Goal: Navigation & Orientation: Find specific page/section

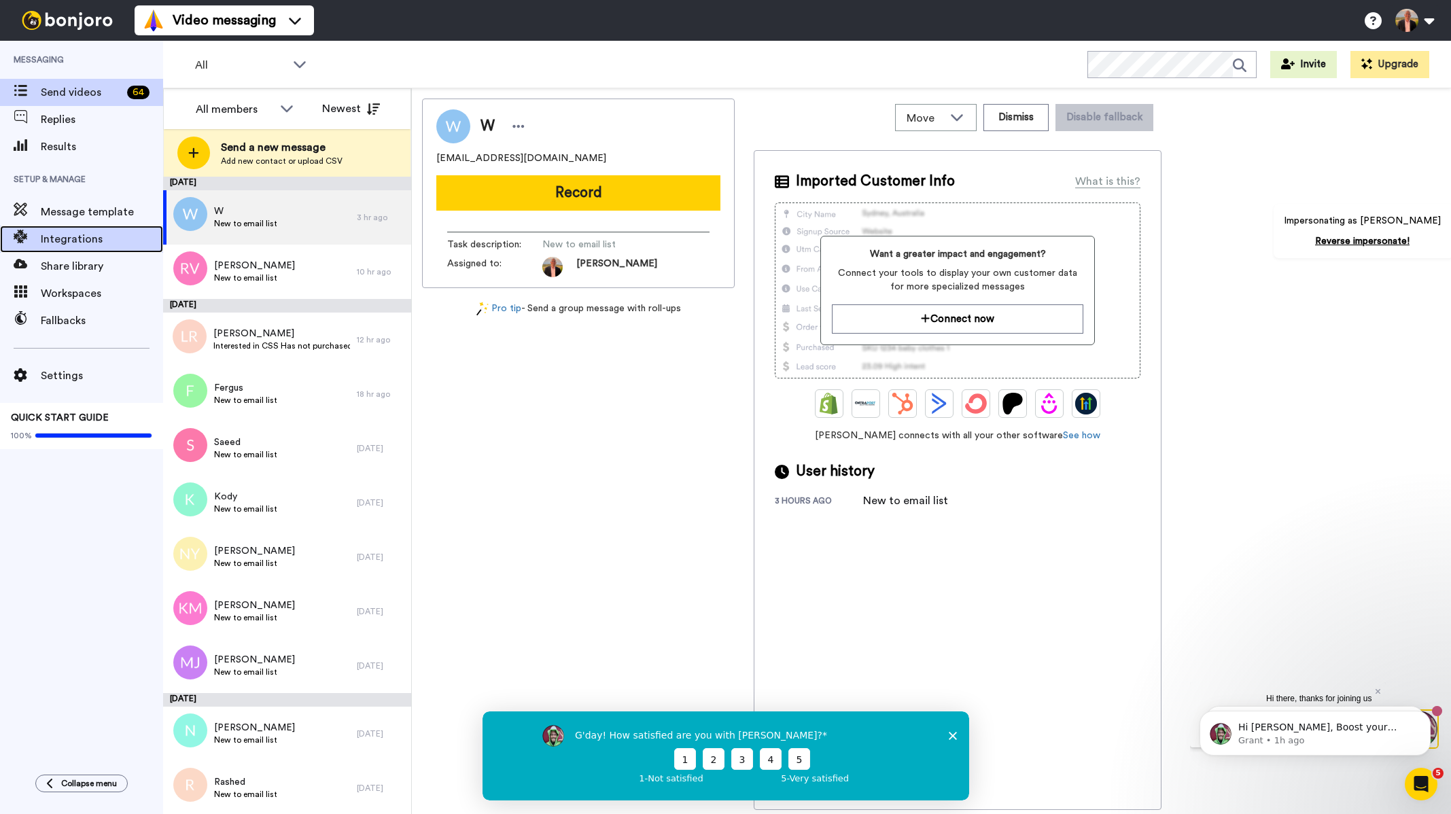
drag, startPoint x: 67, startPoint y: 246, endPoint x: 85, endPoint y: 237, distance: 20.4
click at [67, 246] on span "Integrations" at bounding box center [102, 239] width 122 height 16
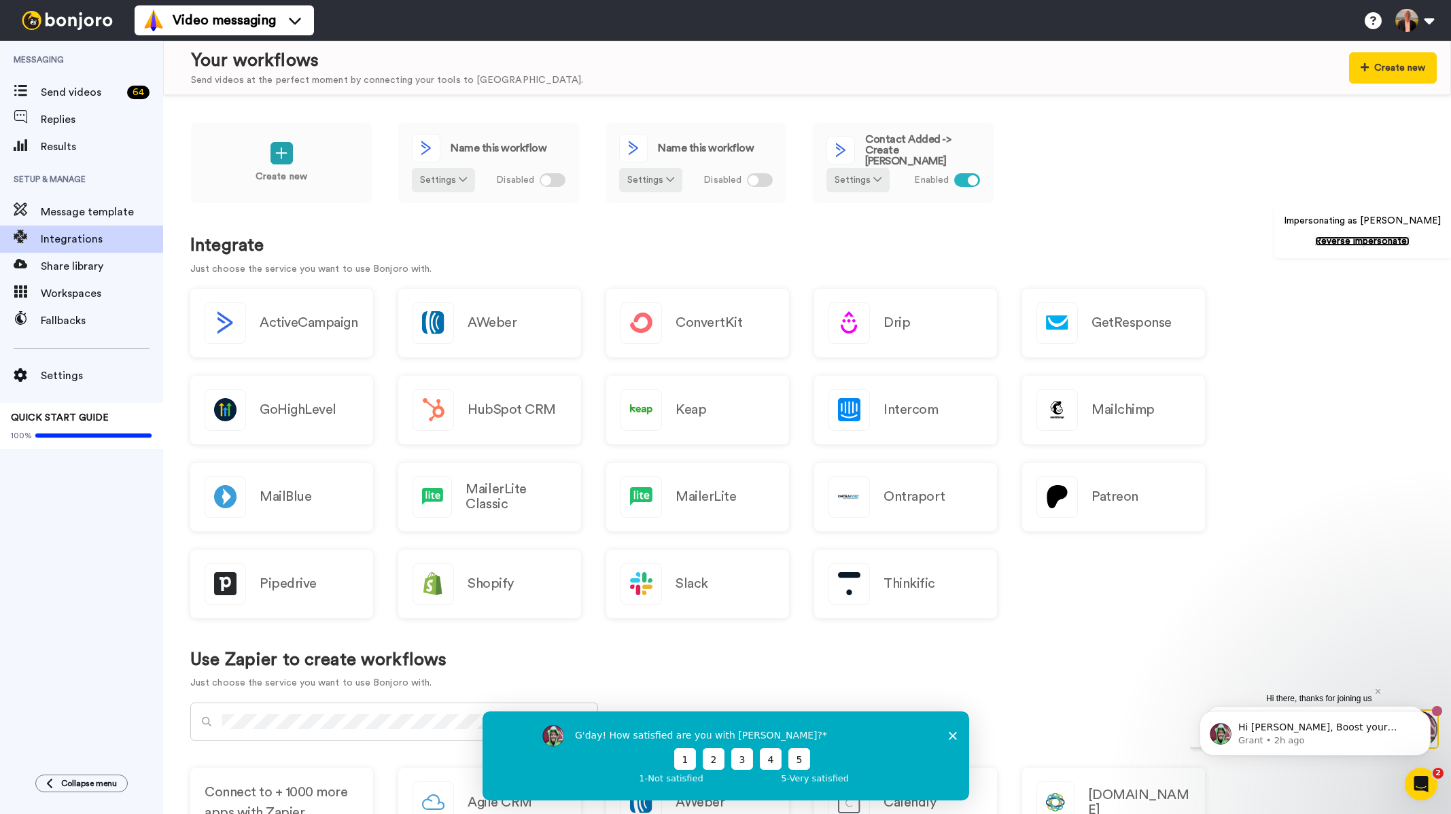
click at [1369, 241] on link "Reverse impersonate!" at bounding box center [1362, 242] width 94 height 10
